Goal: Information Seeking & Learning: Learn about a topic

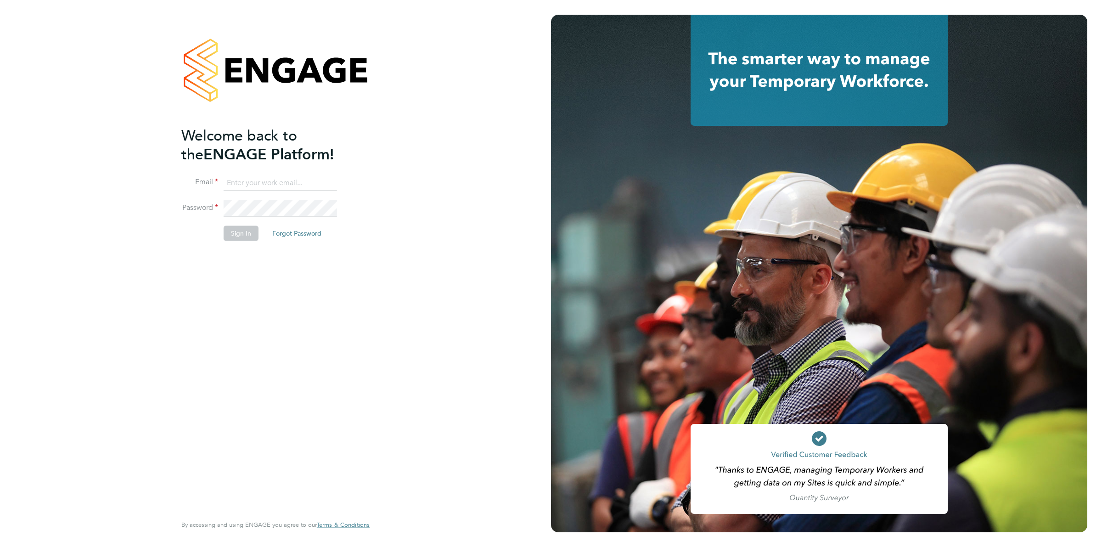
type input "[PERSON_NAME][EMAIL_ADDRESS][DOMAIN_NAME]"
click at [241, 242] on li "Sign In Forgot Password" at bounding box center [270, 238] width 179 height 24
click at [242, 232] on button "Sign In" at bounding box center [241, 233] width 35 height 15
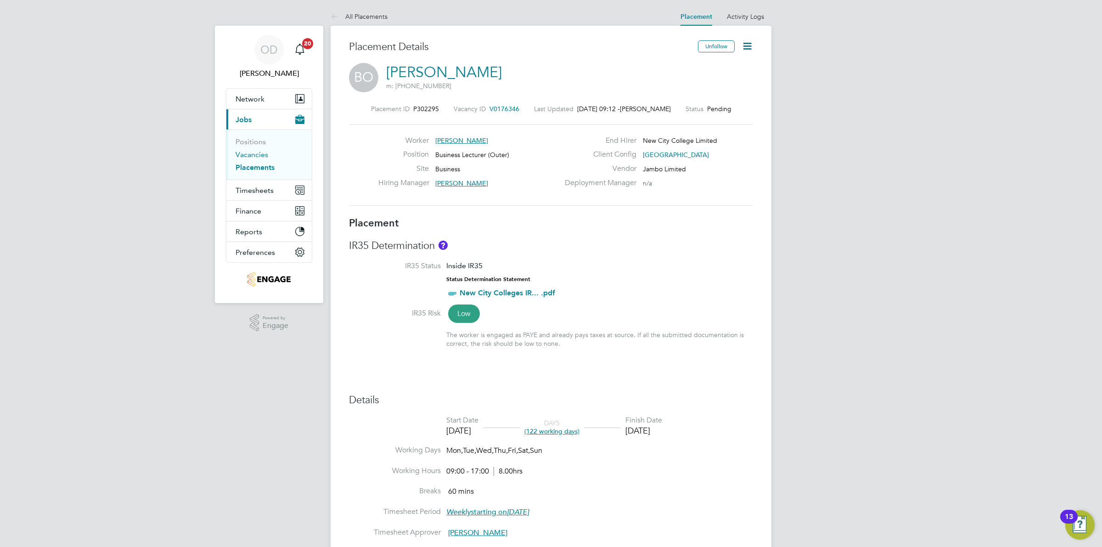
click at [260, 152] on link "Vacancies" at bounding box center [252, 154] width 33 height 9
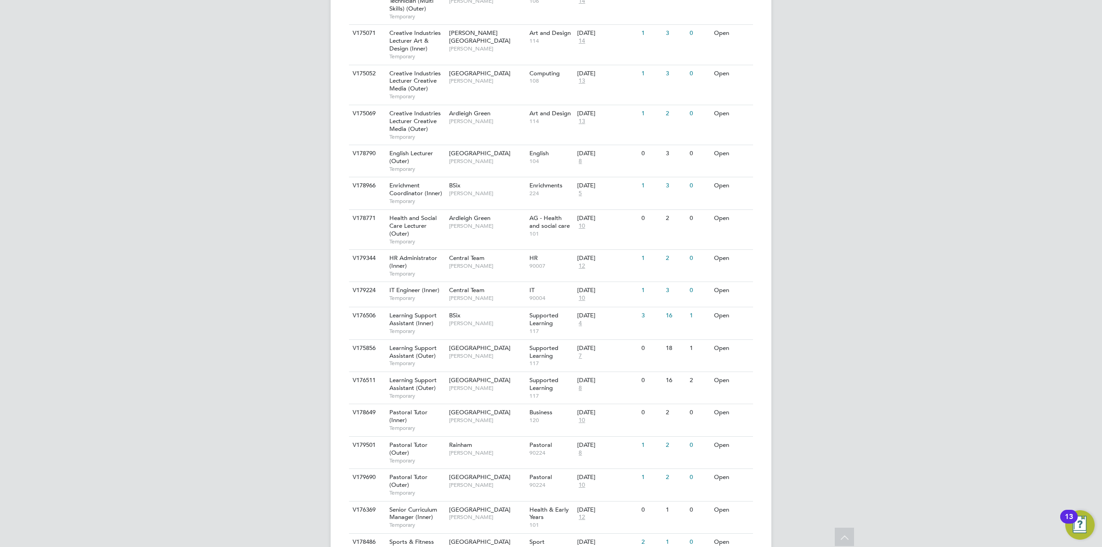
scroll to position [728, 0]
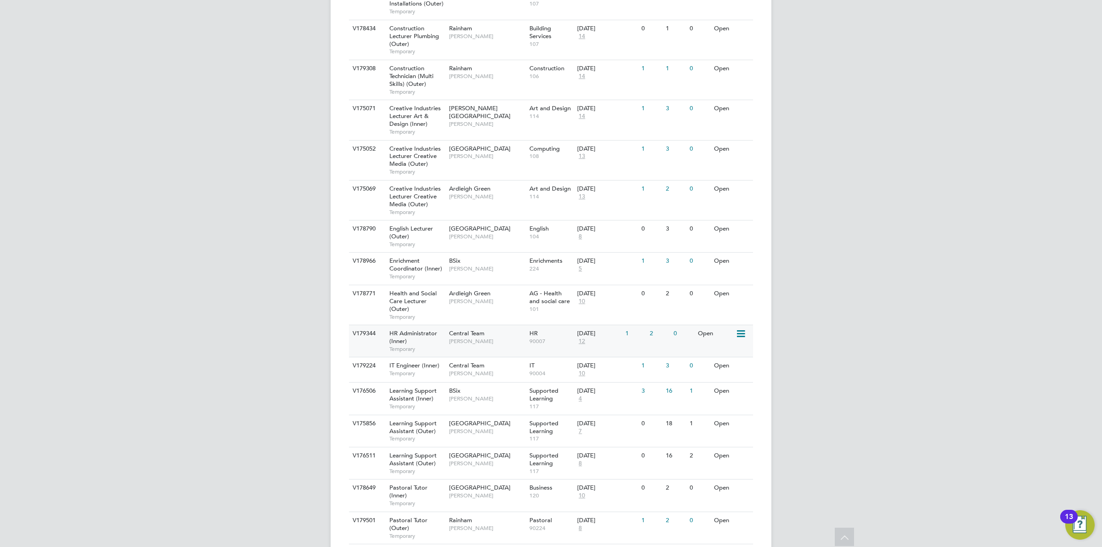
click at [657, 325] on div "2" at bounding box center [660, 333] width 24 height 17
click at [538, 338] on span "90007" at bounding box center [552, 341] width 44 height 7
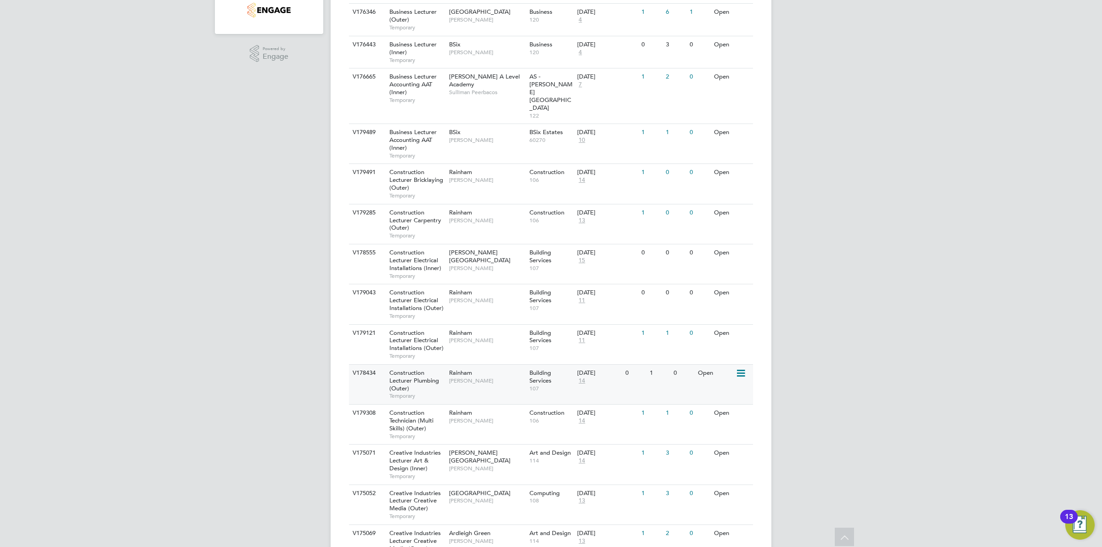
scroll to position [97, 0]
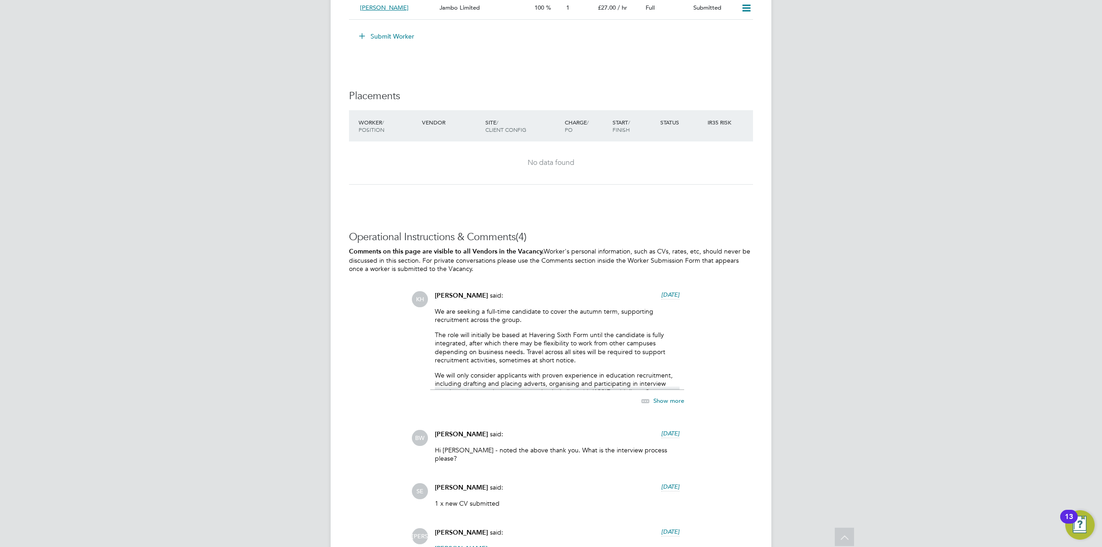
scroll to position [1672, 0]
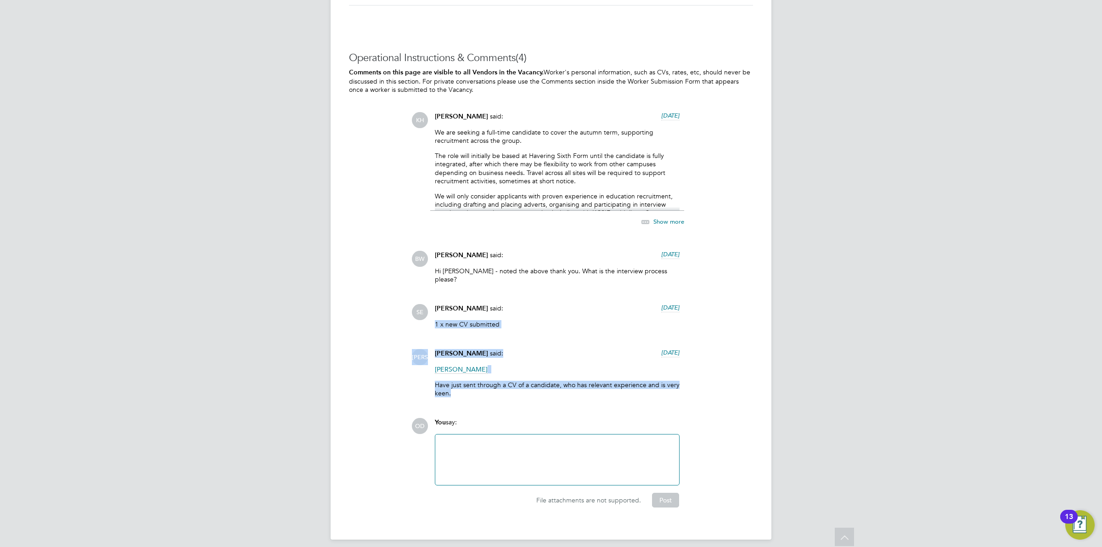
drag, startPoint x: 584, startPoint y: 394, endPoint x: 498, endPoint y: 278, distance: 144.1
click at [498, 278] on div "KH [PERSON_NAME] said: [DATE] We are seeking a full-time candidate to cover the…" at bounding box center [583, 258] width 342 height 292
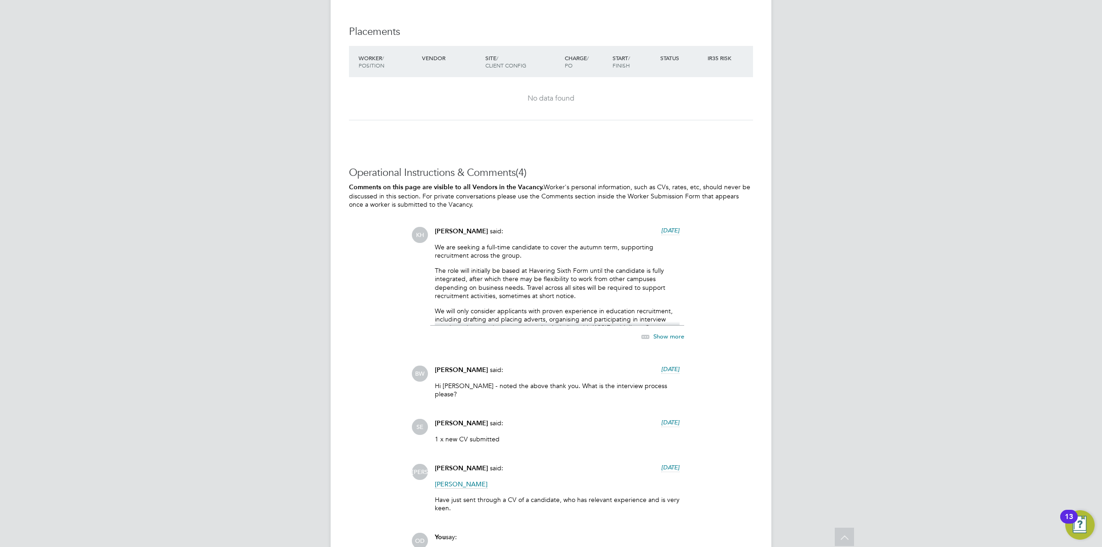
click at [593, 280] on p "The role will initially be based at Havering Sixth Form until the candidate is …" at bounding box center [557, 283] width 245 height 34
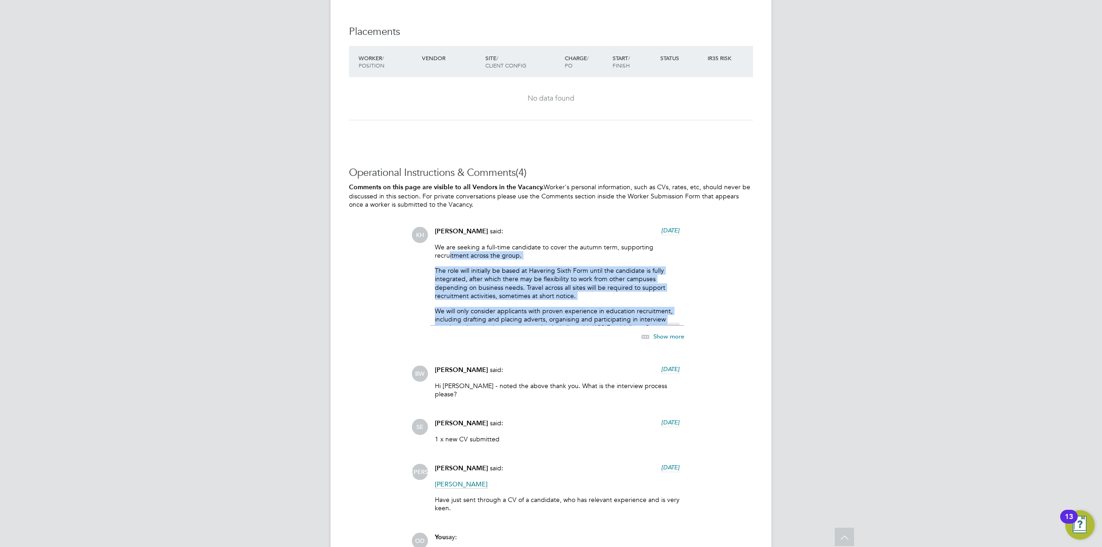
drag, startPoint x: 449, startPoint y: 253, endPoint x: 666, endPoint y: 328, distance: 229.7
click at [666, 328] on div "[PERSON_NAME] said: [DATE] We are seeking a full-time candidate to cover the au…" at bounding box center [557, 289] width 254 height 125
click at [485, 259] on p "We are seeking a full-time candidate to cover the autumn term, supporting recru…" at bounding box center [557, 251] width 245 height 17
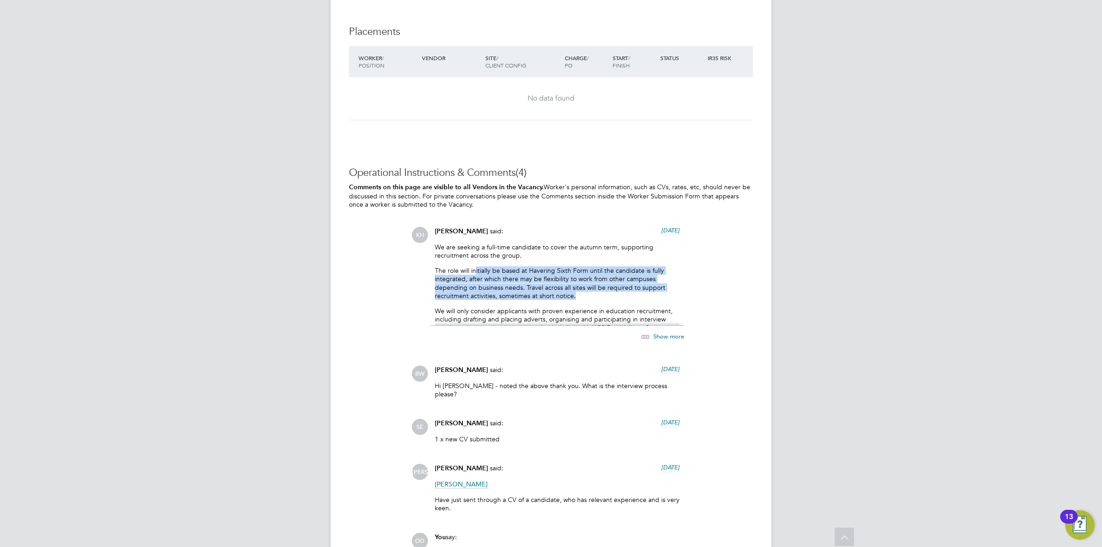
drag, startPoint x: 476, startPoint y: 260, endPoint x: 627, endPoint y: 295, distance: 155.1
click at [627, 295] on div "We are seeking a full-time candidate to cover the autumn term, supporting recru…" at bounding box center [557, 284] width 245 height 83
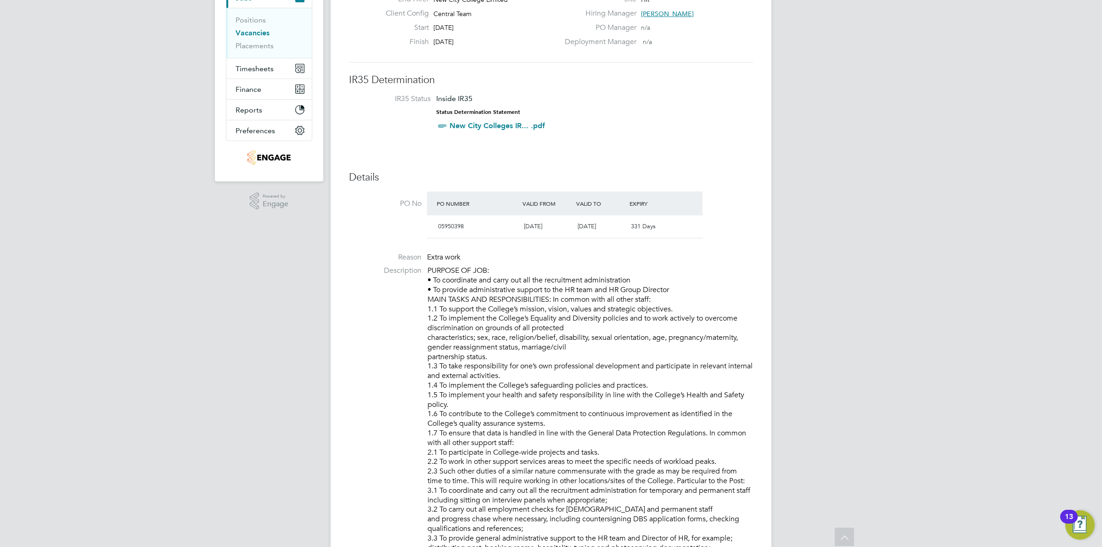
scroll to position [0, 0]
